Goal: Task Accomplishment & Management: Use online tool/utility

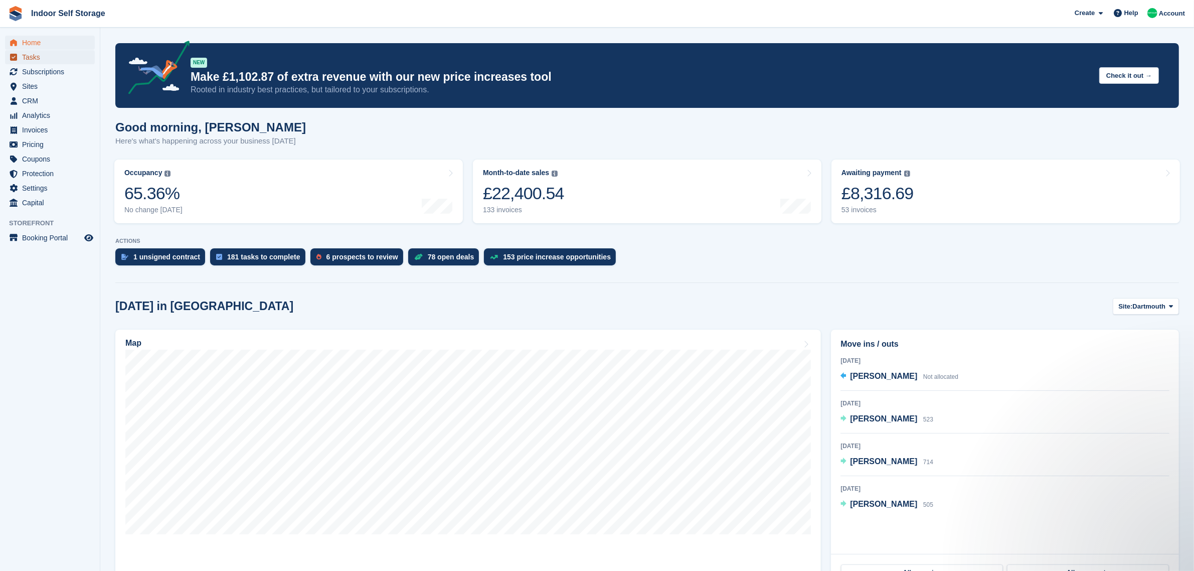
click at [34, 58] on span "Tasks" at bounding box center [52, 57] width 60 height 14
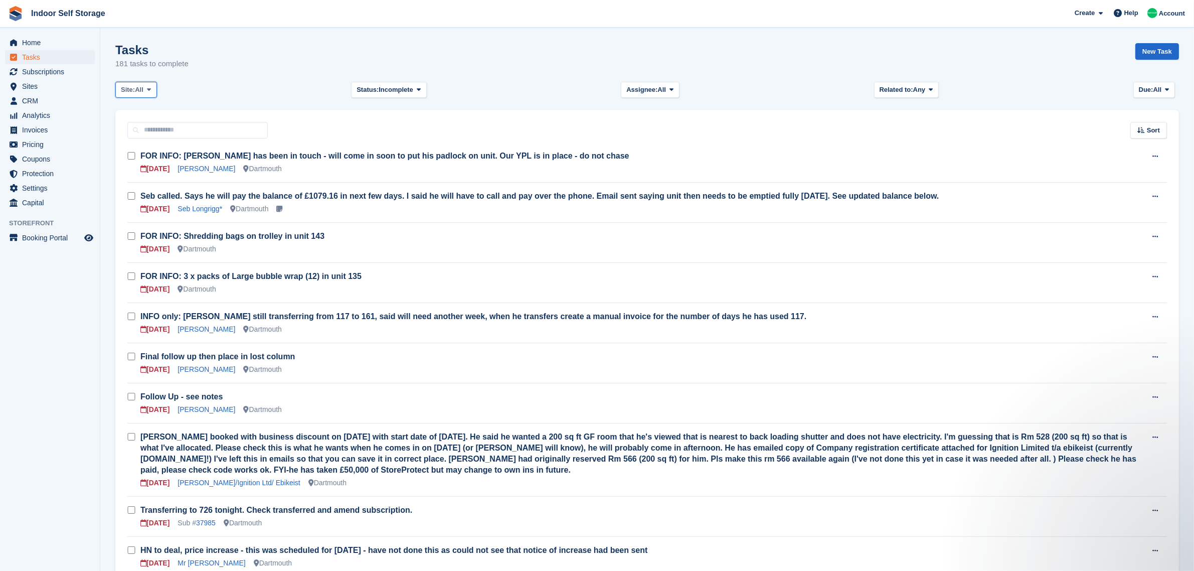
click at [151, 89] on icon at bounding box center [149, 89] width 4 height 7
click at [148, 131] on link "Dartmouth" at bounding box center [163, 131] width 87 height 18
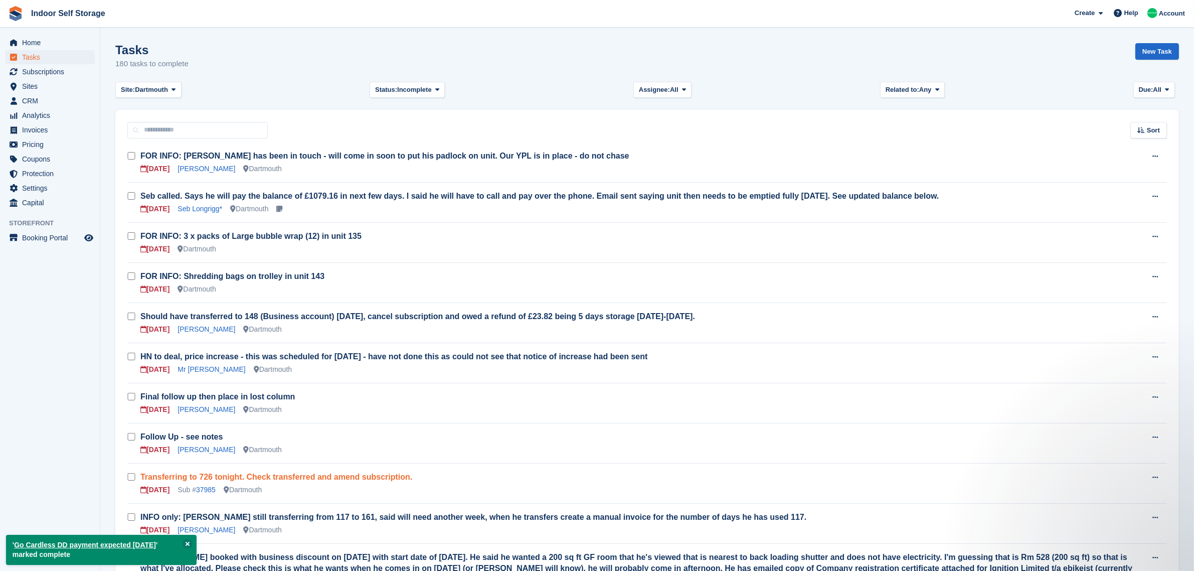
click at [207, 477] on link "Transferring to 726 tonight. Check transferred and amend subscription." at bounding box center [276, 477] width 272 height 9
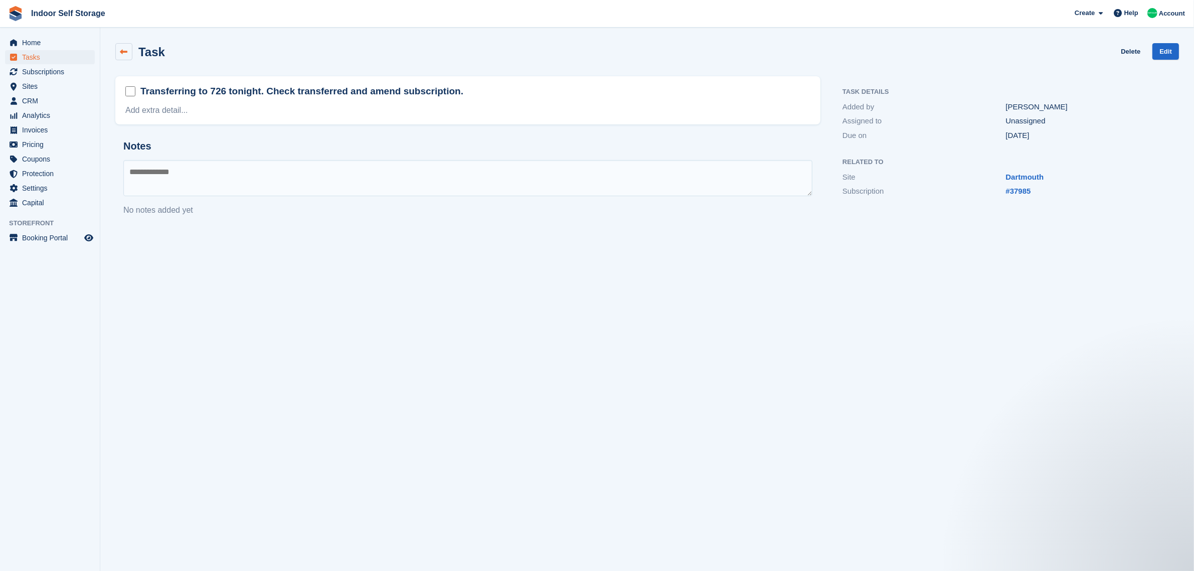
click at [123, 55] on icon at bounding box center [124, 52] width 8 height 8
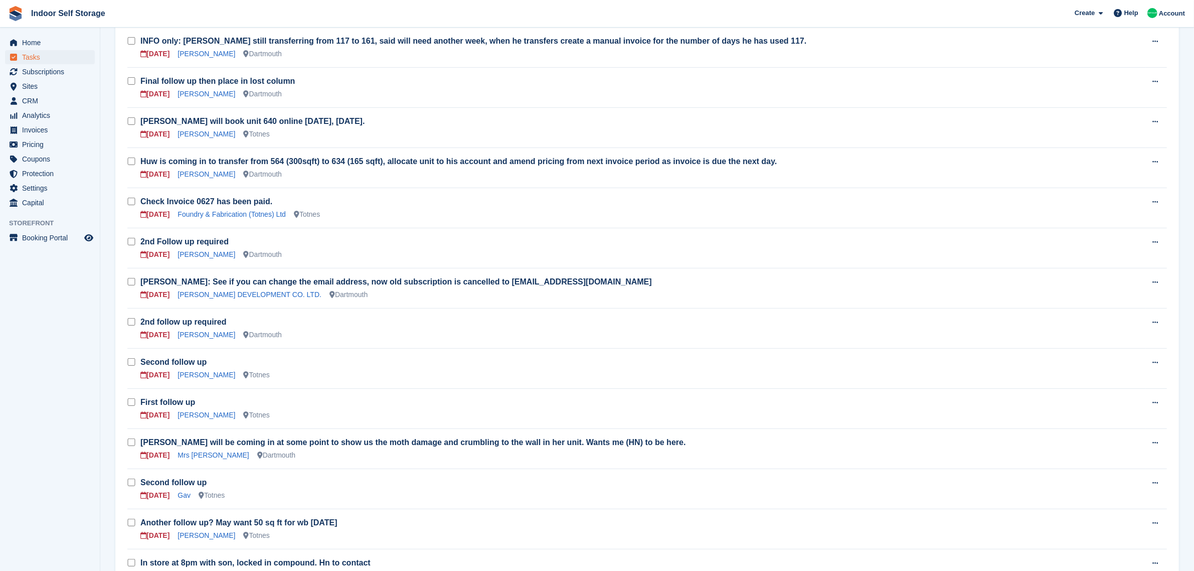
scroll to position [502, 0]
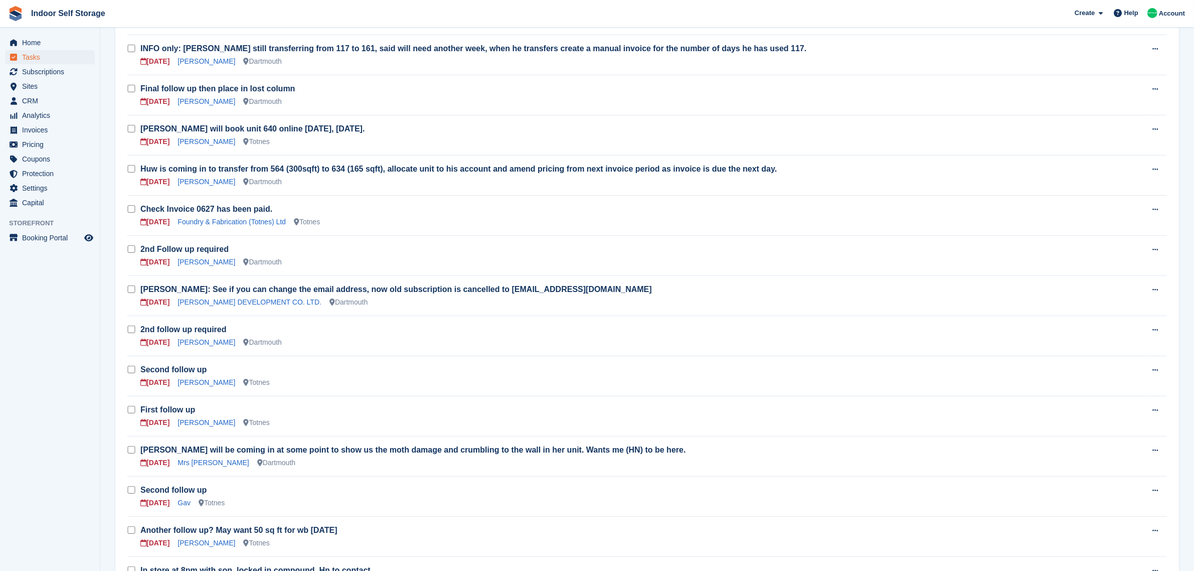
click at [185, 150] on td "[PERSON_NAME] will book unit 640 online [DATE], [DATE]. [DATE] [PERSON_NAME] [G…" at bounding box center [643, 135] width 1006 height 40
click at [269, 36] on td "INFO only: [PERSON_NAME] still transferring from 117 to 161, said will need ano…" at bounding box center [643, 55] width 1006 height 40
click at [39, 43] on span "Home" at bounding box center [52, 43] width 60 height 14
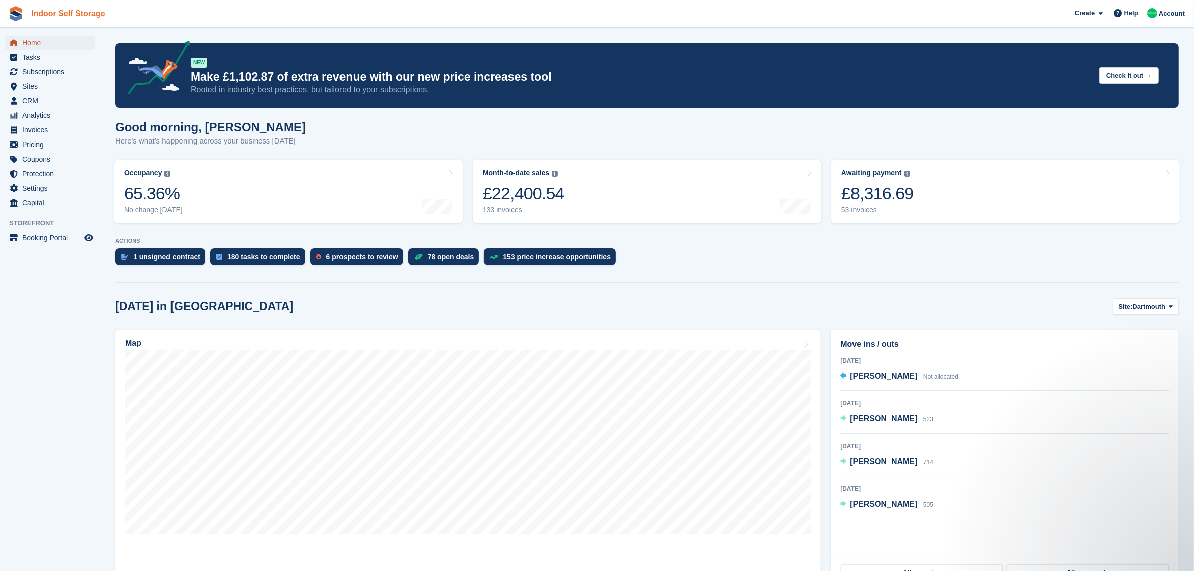
drag, startPoint x: 0, startPoint y: 0, endPoint x: 46, endPoint y: 14, distance: 48.1
click at [39, 43] on span "Home" at bounding box center [52, 43] width 60 height 14
